Goal: Download file/media

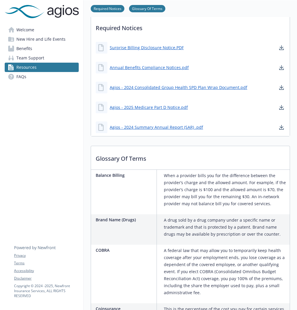
scroll to position [146, 0]
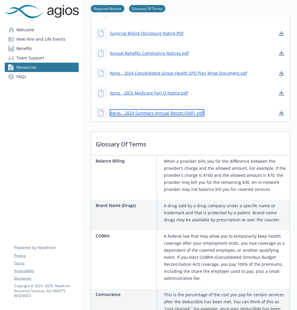
click at [169, 114] on link "Agios - 2024 Summary Annual Report (SAR) .pdf" at bounding box center [157, 112] width 95 height 7
